Goal: Information Seeking & Learning: Learn about a topic

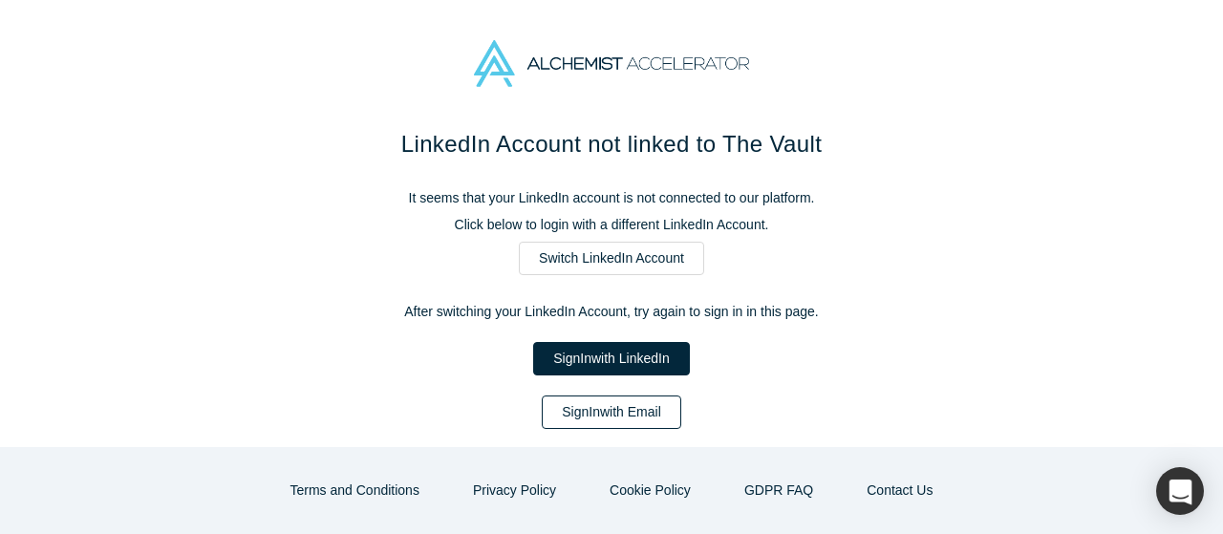
click at [622, 406] on link "Sign In with Email" at bounding box center [612, 412] width 140 height 33
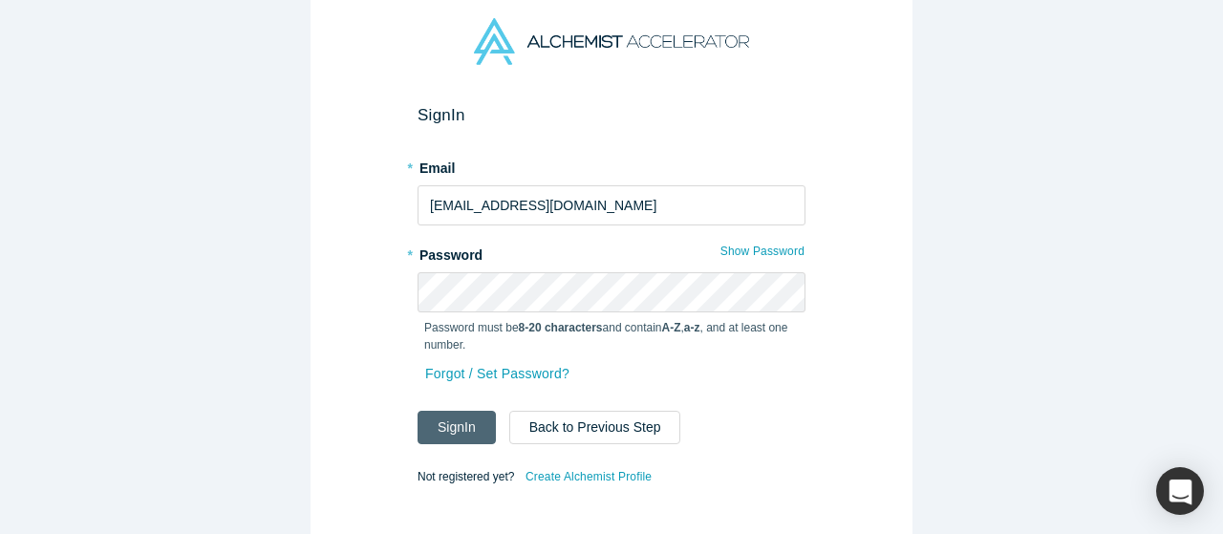
click at [457, 429] on button "Sign In" at bounding box center [457, 427] width 78 height 33
